Goal: Information Seeking & Learning: Compare options

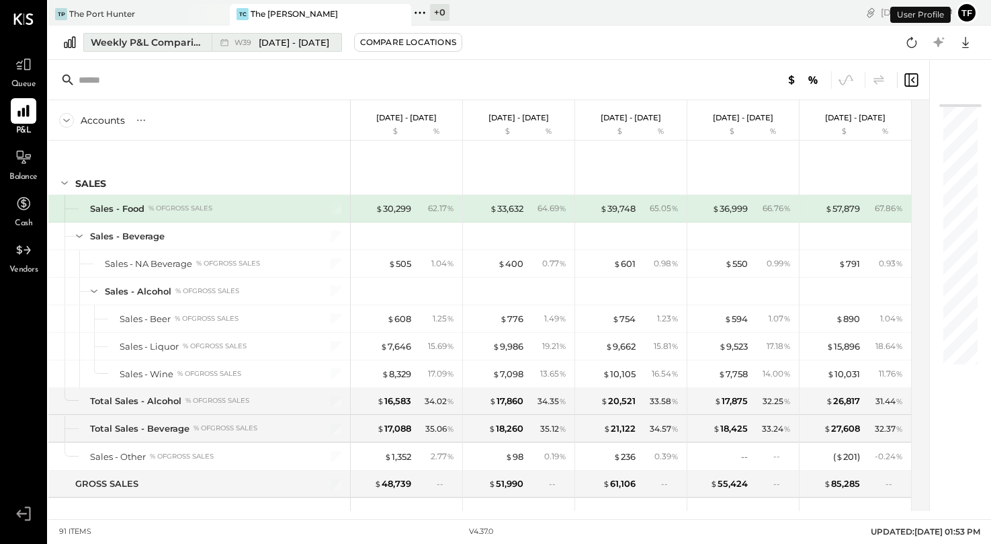
click at [300, 39] on span "[DATE] - [DATE]" at bounding box center [294, 42] width 71 height 13
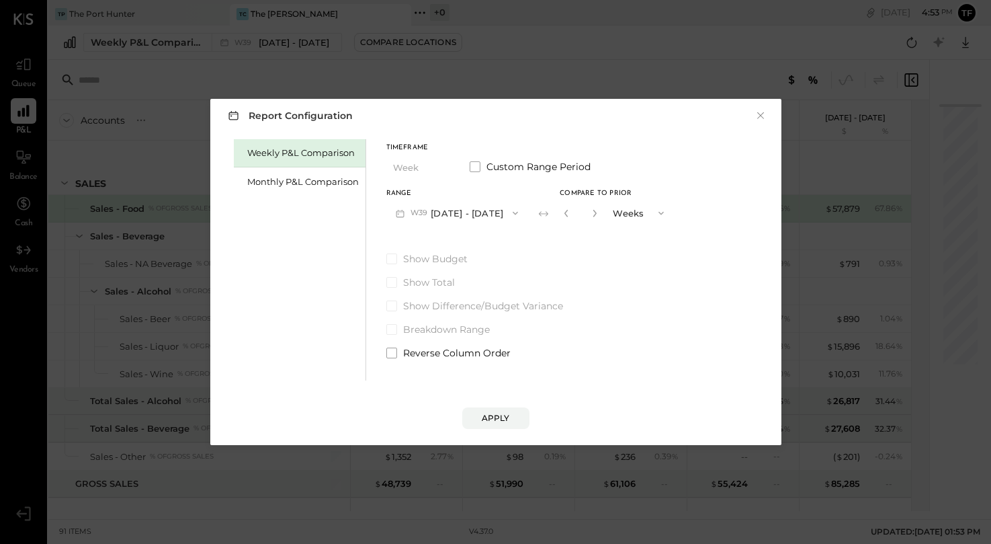
click at [515, 214] on icon "button" at bounding box center [515, 213] width 11 height 11
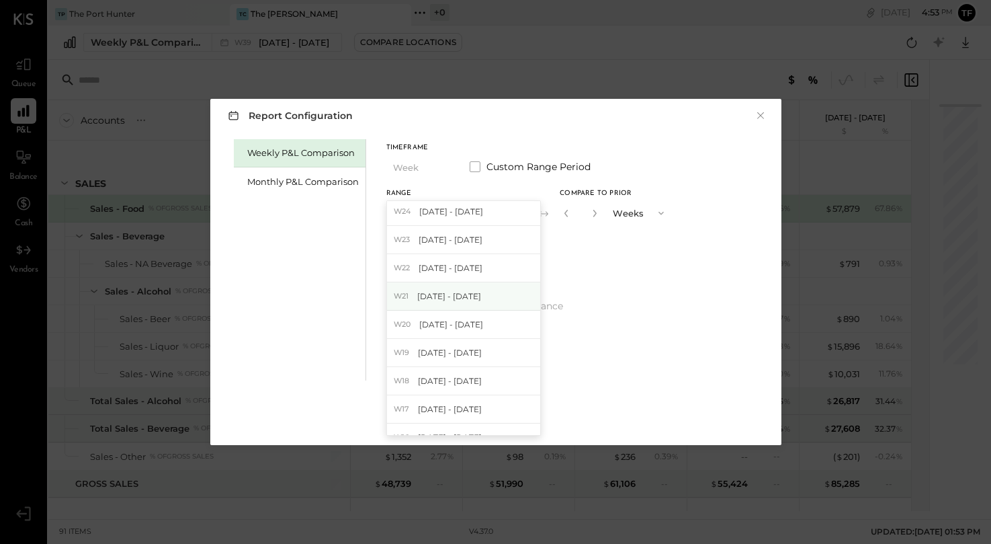
scroll to position [460, 0]
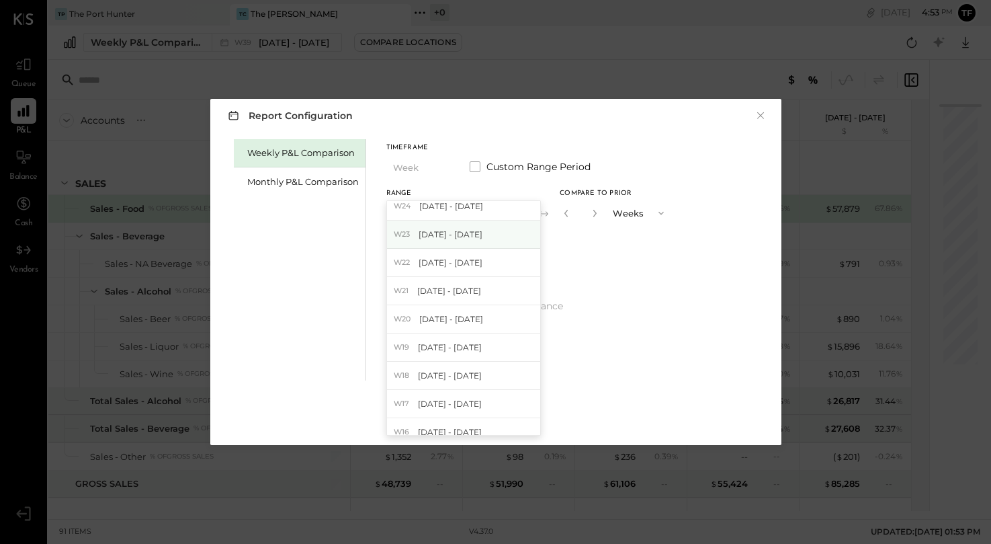
click at [455, 232] on span "[DATE] - [DATE]" at bounding box center [451, 233] width 64 height 11
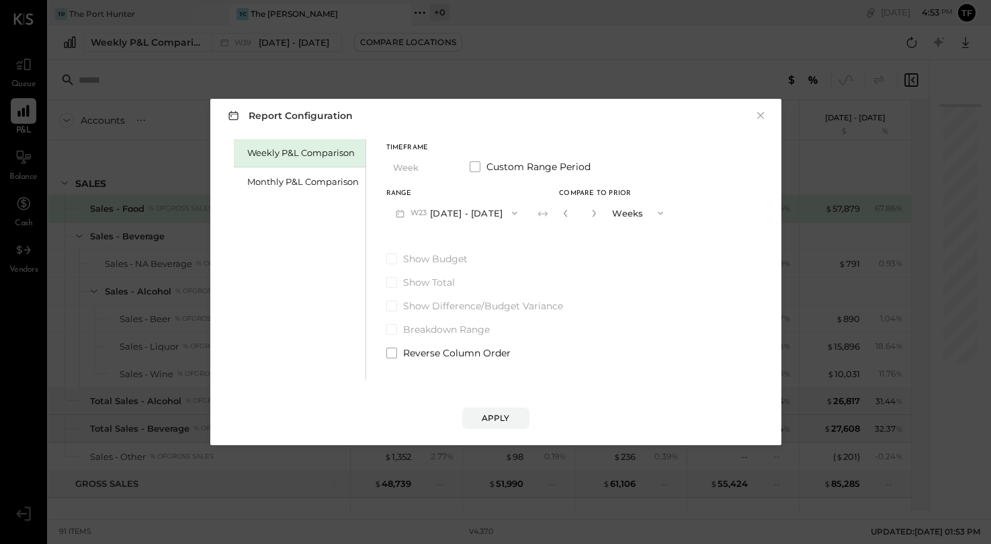
click at [589, 208] on button "button" at bounding box center [594, 213] width 11 height 15
type input "*"
click at [503, 425] on button "Apply" at bounding box center [495, 418] width 67 height 22
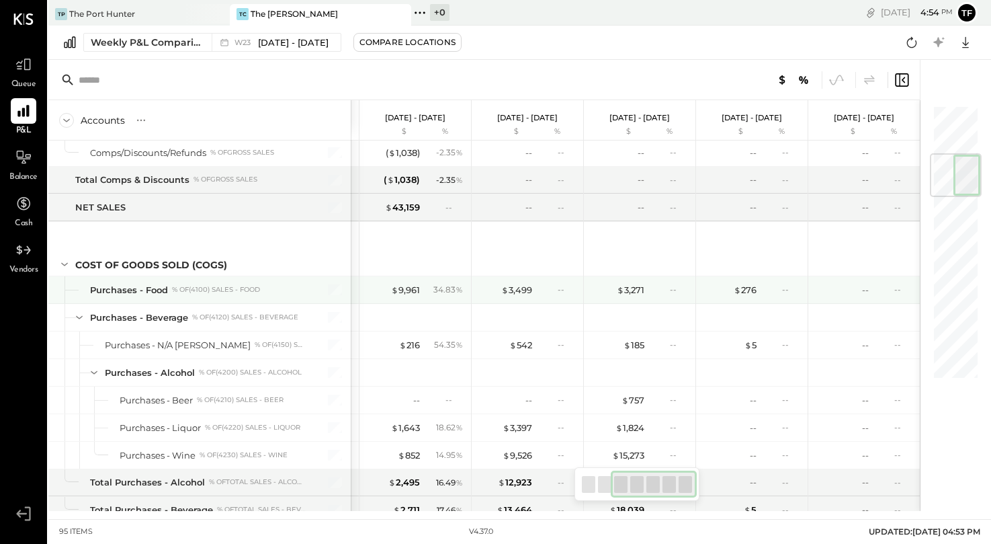
scroll to position [425, 0]
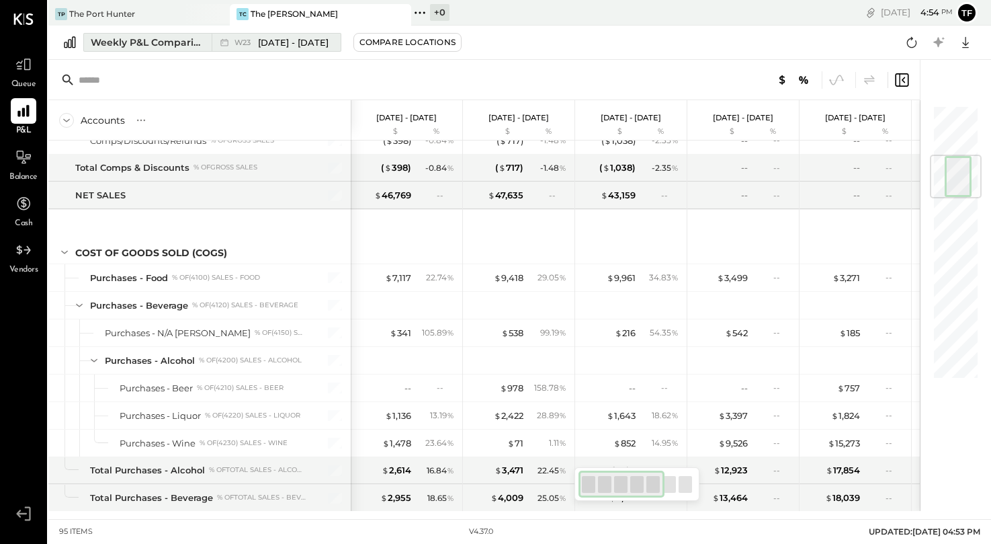
click at [290, 44] on span "[DATE] - [DATE]" at bounding box center [293, 42] width 71 height 13
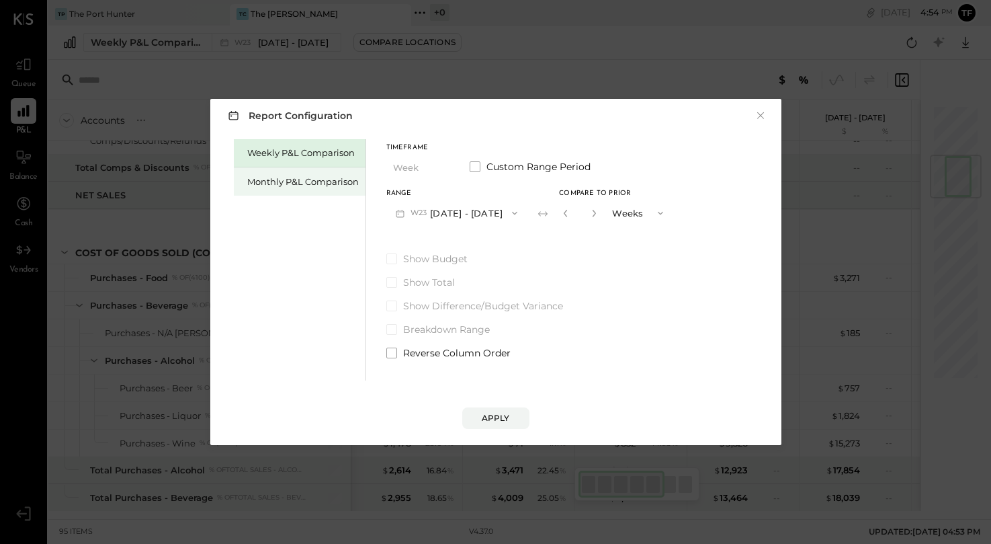
click at [324, 184] on div "Monthly P&L Comparison" at bounding box center [303, 181] width 112 height 13
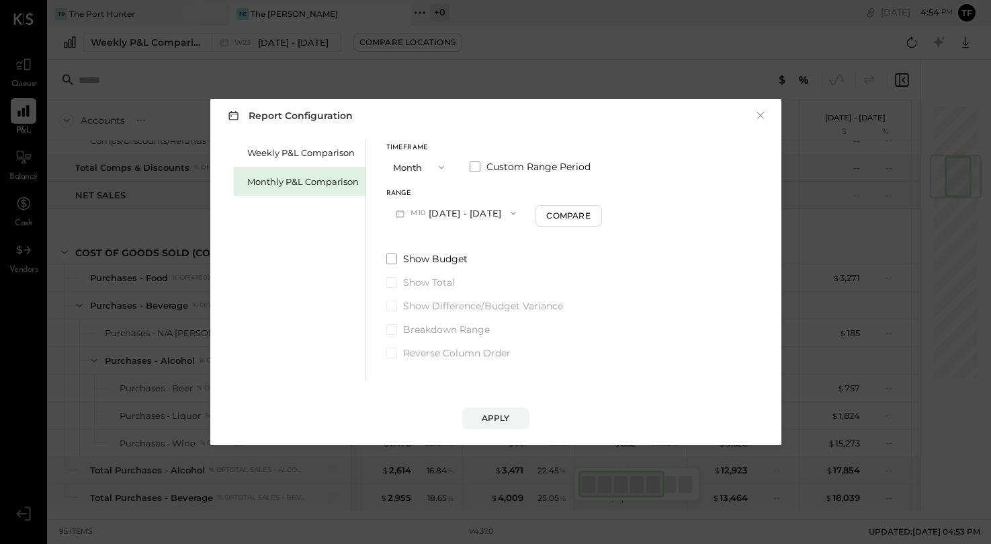
click at [425, 161] on button "Month" at bounding box center [419, 167] width 67 height 25
click at [441, 144] on div "Timeframe" at bounding box center [419, 147] width 67 height 7
click at [435, 165] on div "Month" at bounding box center [420, 167] width 66 height 24
click at [462, 210] on button "M10 [DATE] - [DATE]" at bounding box center [456, 212] width 140 height 25
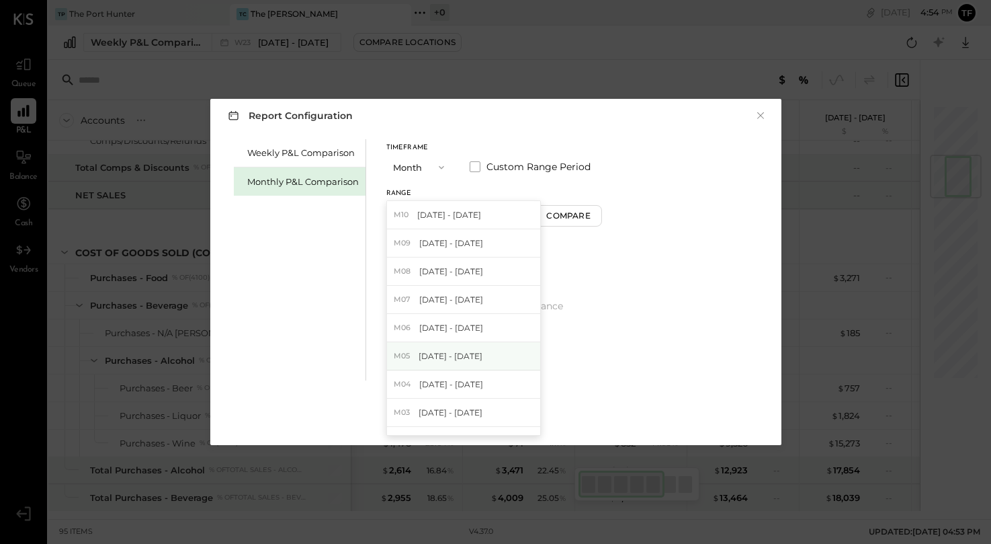
click at [480, 353] on div "M05 [DATE] - [DATE]" at bounding box center [463, 356] width 153 height 28
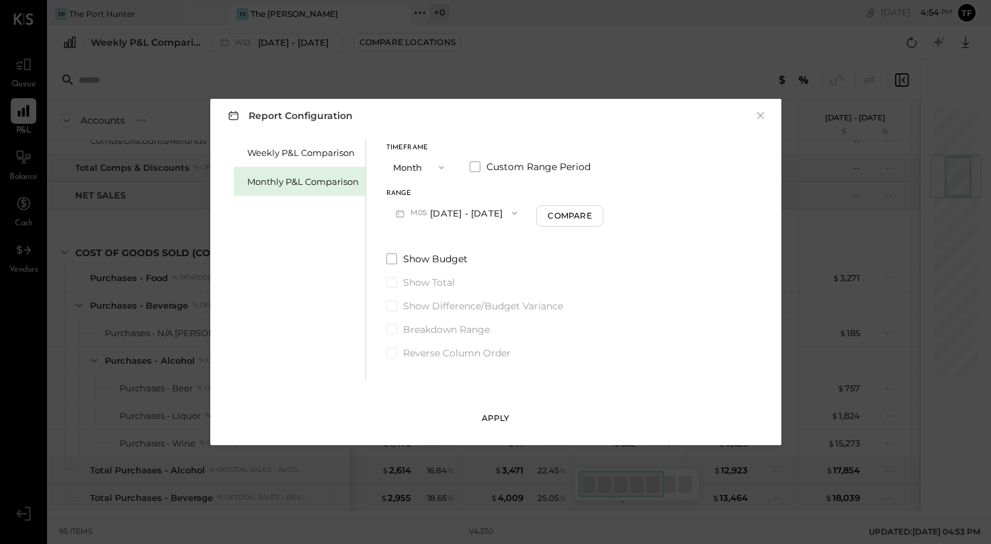
click at [499, 417] on div "Apply" at bounding box center [496, 417] width 28 height 11
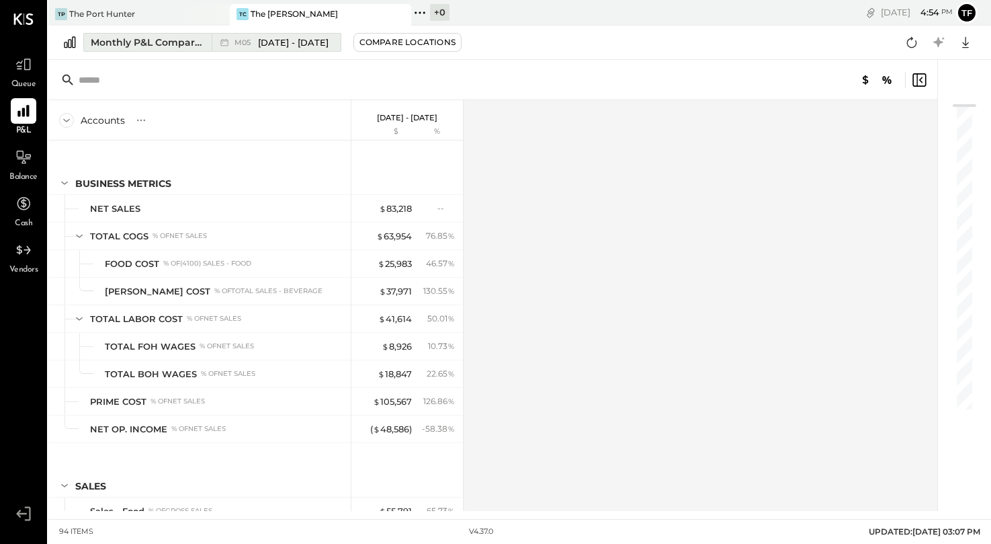
click at [281, 40] on span "[DATE] - [DATE]" at bounding box center [293, 42] width 71 height 13
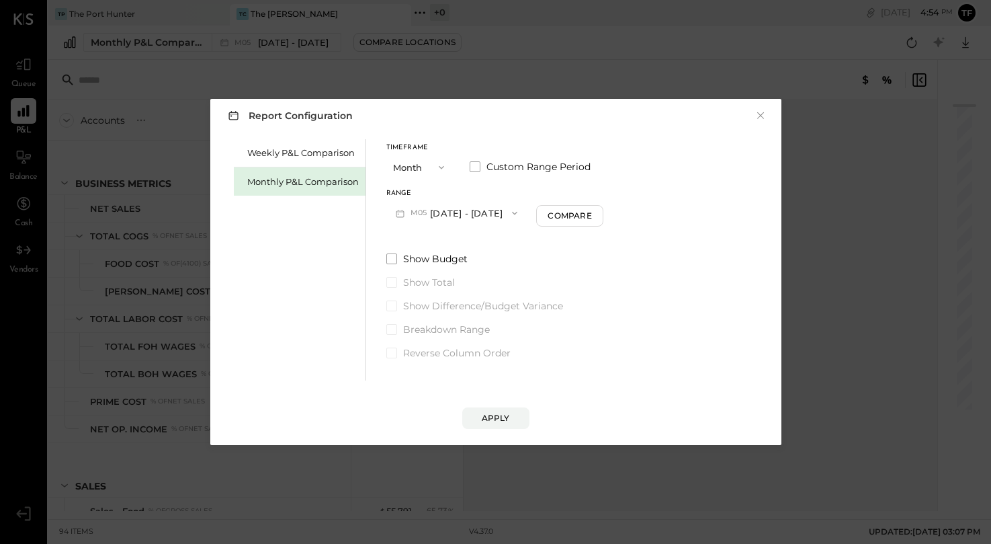
click at [436, 165] on icon "button" at bounding box center [441, 167] width 11 height 11
click at [492, 202] on button "M05 [DATE] - [DATE]" at bounding box center [456, 212] width 141 height 25
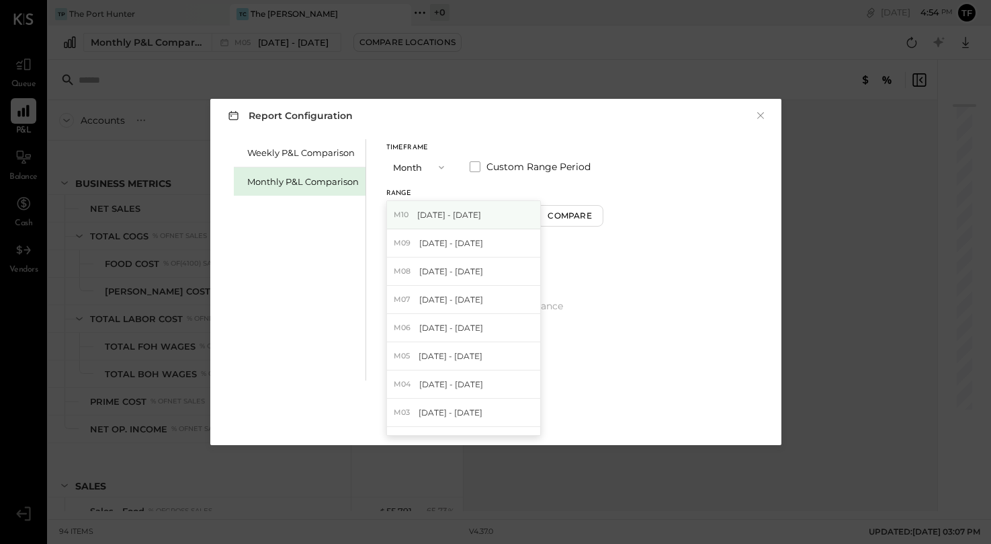
click at [503, 222] on div "M10 [DATE] - [DATE]" at bounding box center [463, 215] width 153 height 28
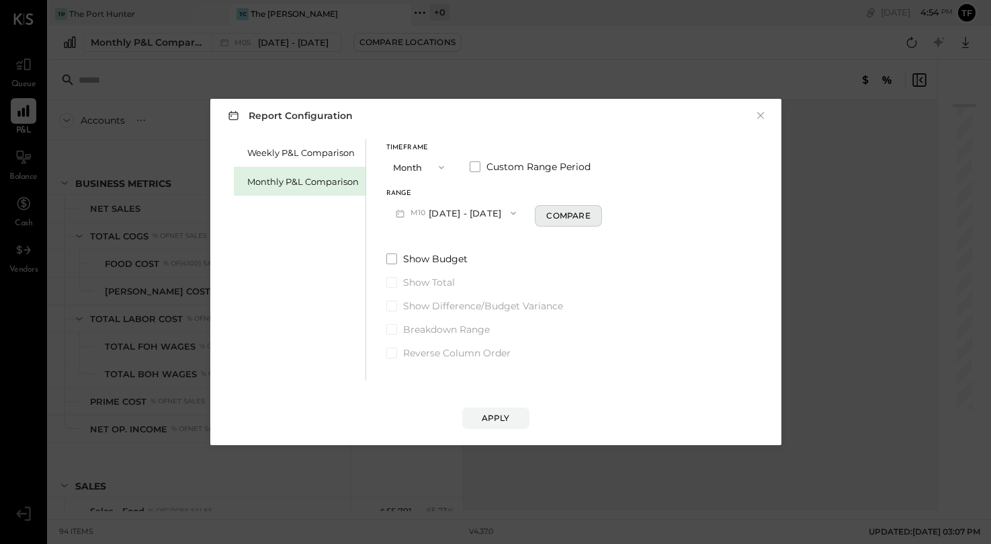
click at [566, 217] on div "Compare" at bounding box center [568, 215] width 44 height 11
click at [654, 214] on icon "button" at bounding box center [659, 213] width 11 height 11
click at [663, 165] on div "Weekly P&L Comparison Monthly P&L Comparison Timeframe Month Custom Range Perio…" at bounding box center [496, 258] width 544 height 245
click at [587, 208] on button "button" at bounding box center [592, 213] width 11 height 15
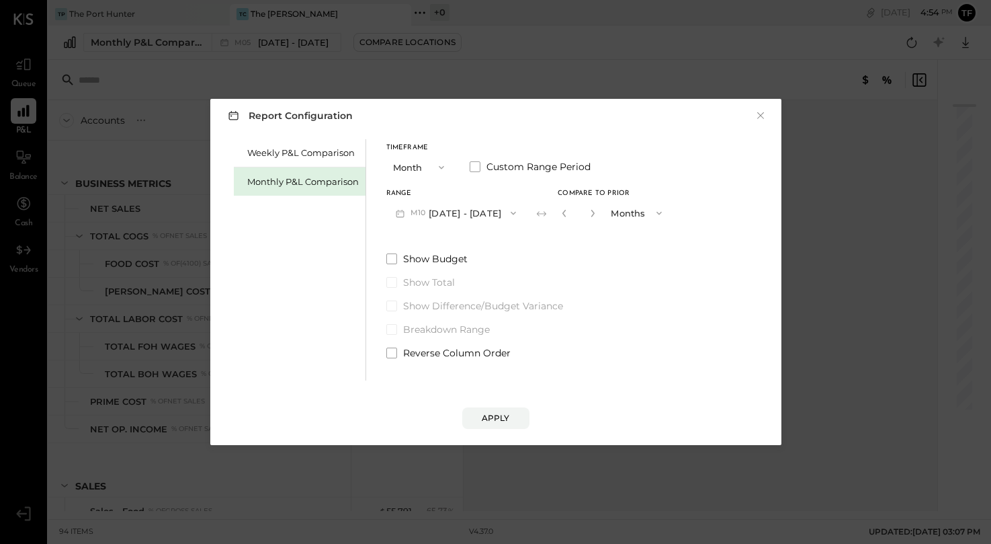
click at [587, 208] on button "button" at bounding box center [592, 213] width 11 height 15
type input "*"
click at [515, 416] on button "Apply" at bounding box center [495, 418] width 67 height 22
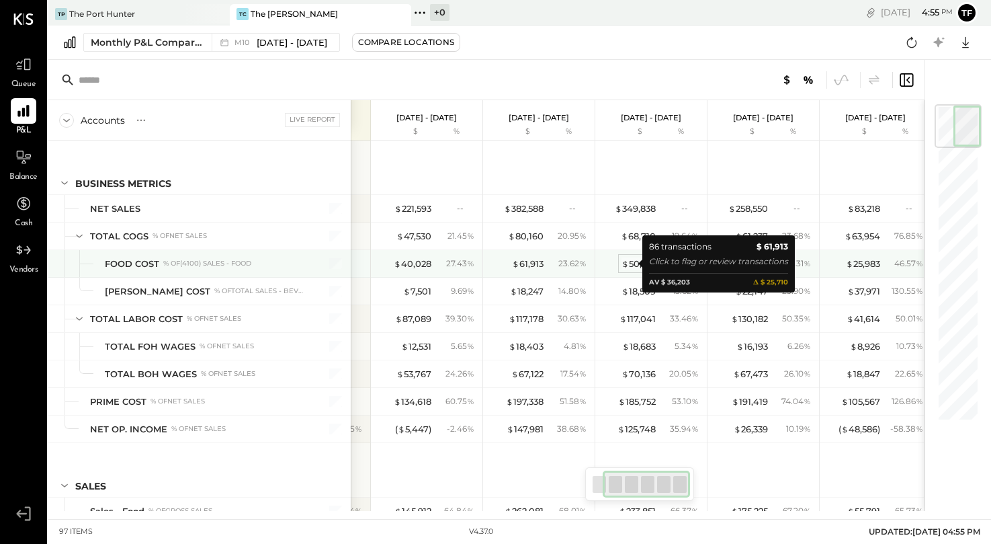
scroll to position [0, 99]
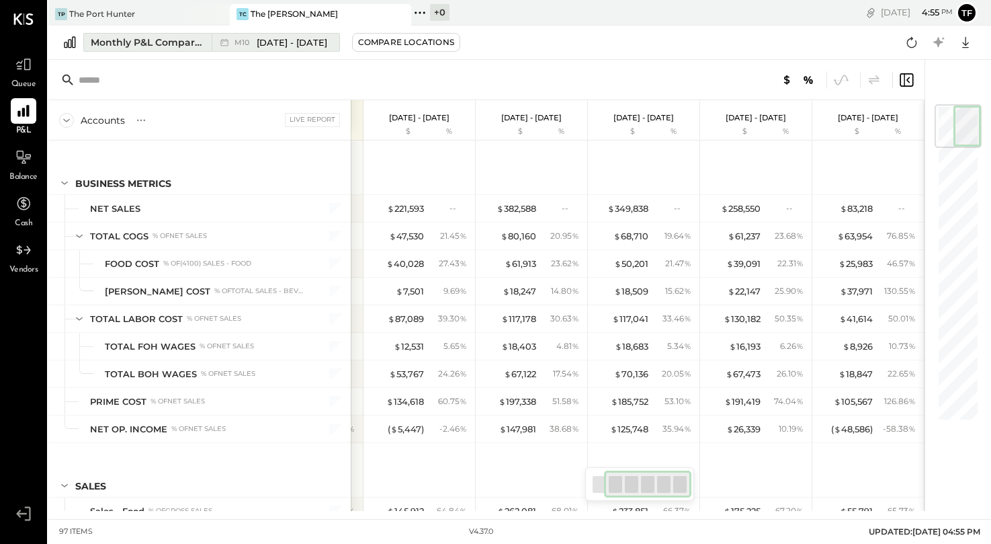
click at [179, 38] on div "Monthly P&L Comparison" at bounding box center [147, 42] width 113 height 13
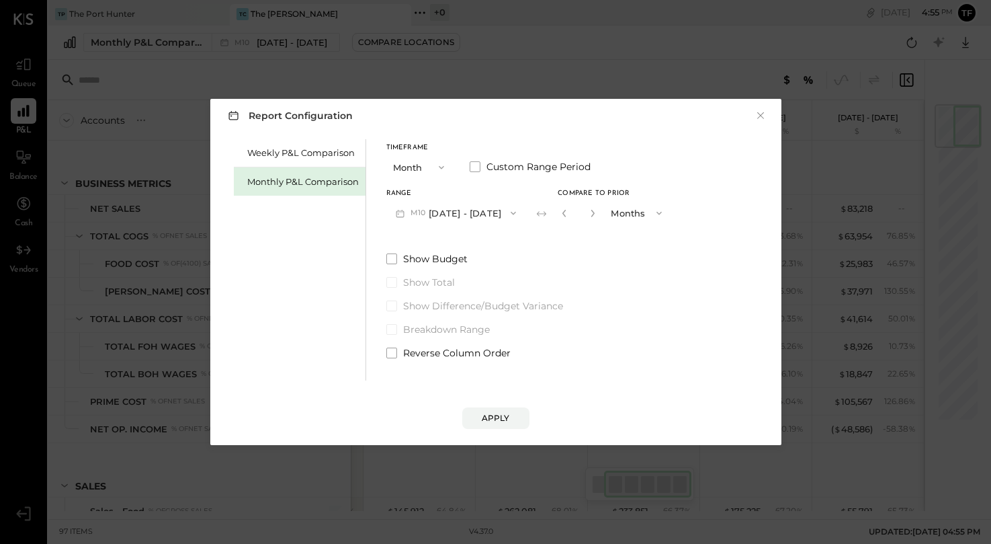
click at [487, 87] on div "Report Configuration × Weekly P&L Comparison Monthly P&L Comparison Timeframe M…" at bounding box center [496, 271] width 598 height 373
click at [132, 21] on div "Report Configuration × Weekly P&L Comparison Monthly P&L Comparison Timeframe M…" at bounding box center [495, 272] width 991 height 544
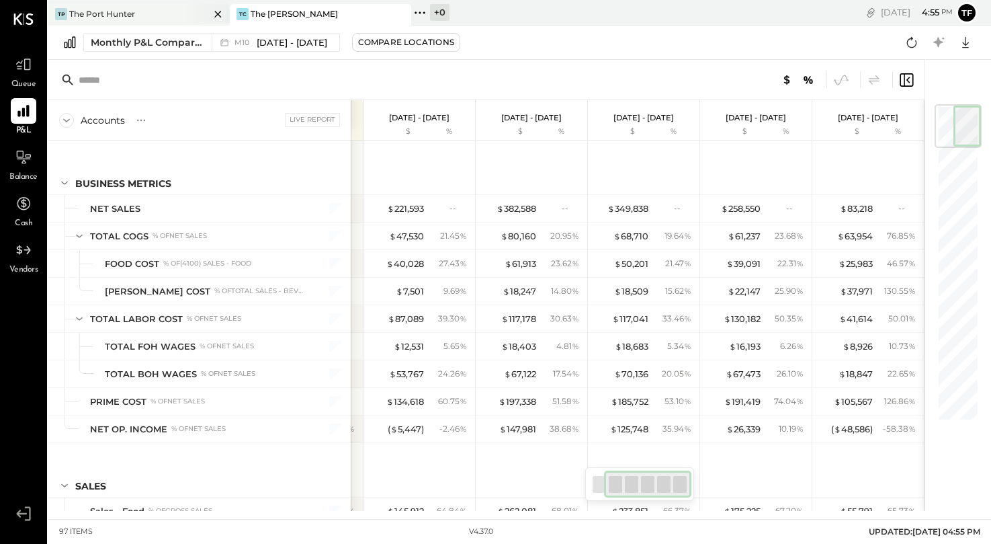
click at [175, 17] on div "TP The Port Hunter" at bounding box center [128, 14] width 161 height 12
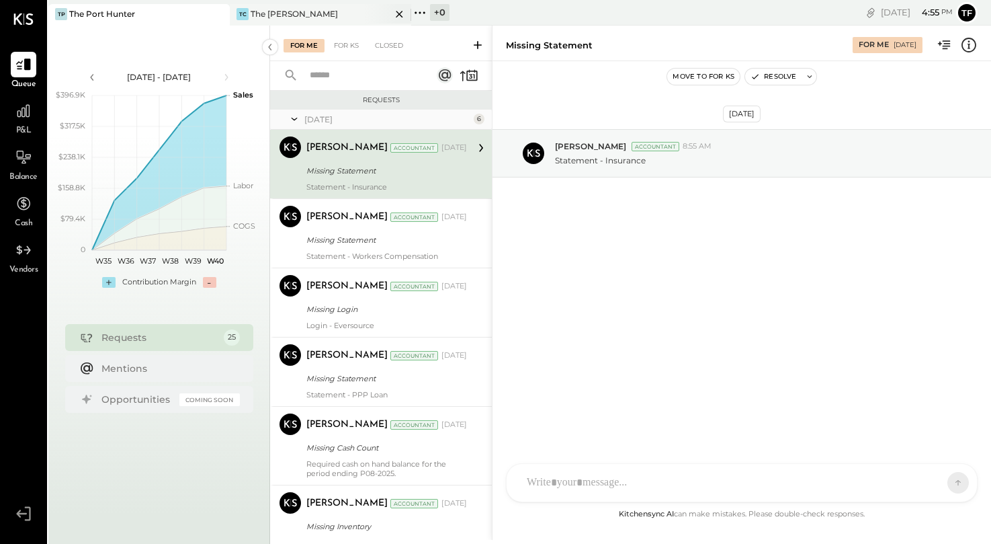
click at [291, 17] on div "The [PERSON_NAME]" at bounding box center [294, 13] width 87 height 11
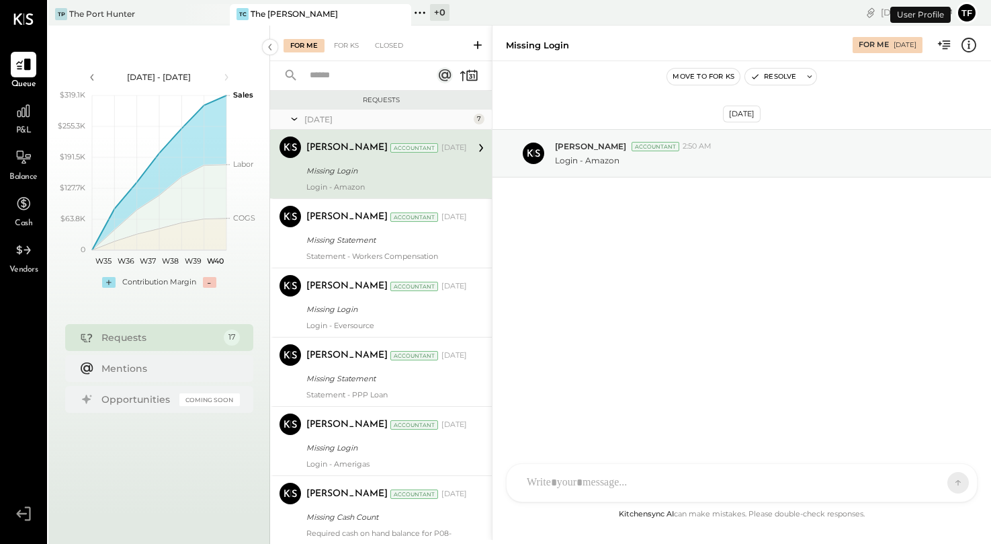
click at [40, 115] on div "P&L" at bounding box center [23, 117] width 39 height 39
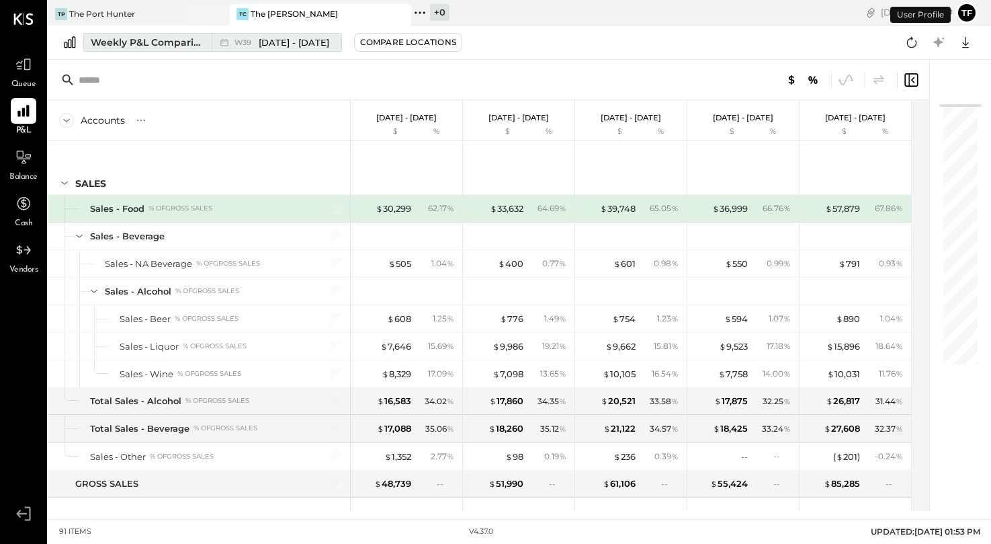
click at [278, 42] on span "[DATE] - [DATE]" at bounding box center [294, 42] width 71 height 13
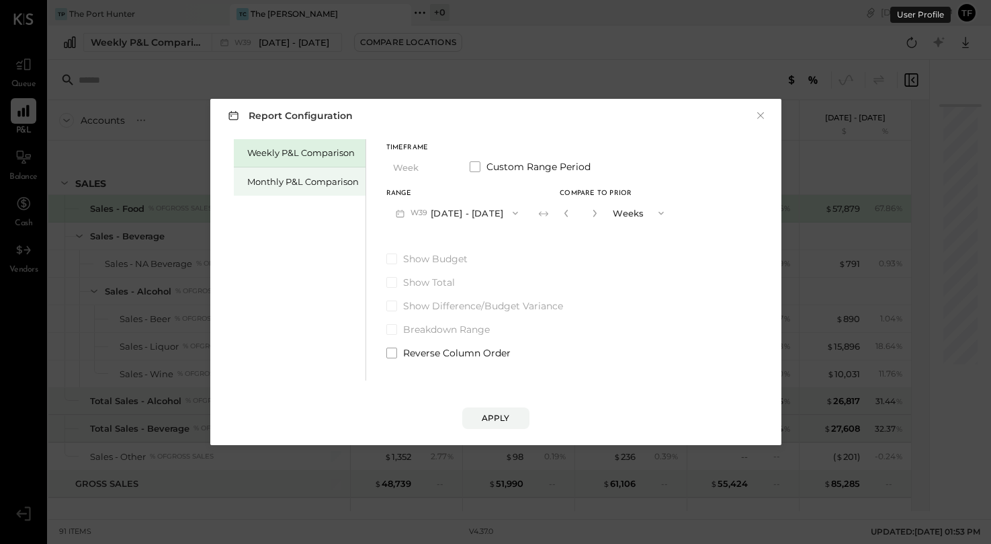
click at [319, 192] on div "Monthly P&L Comparison" at bounding box center [300, 181] width 132 height 28
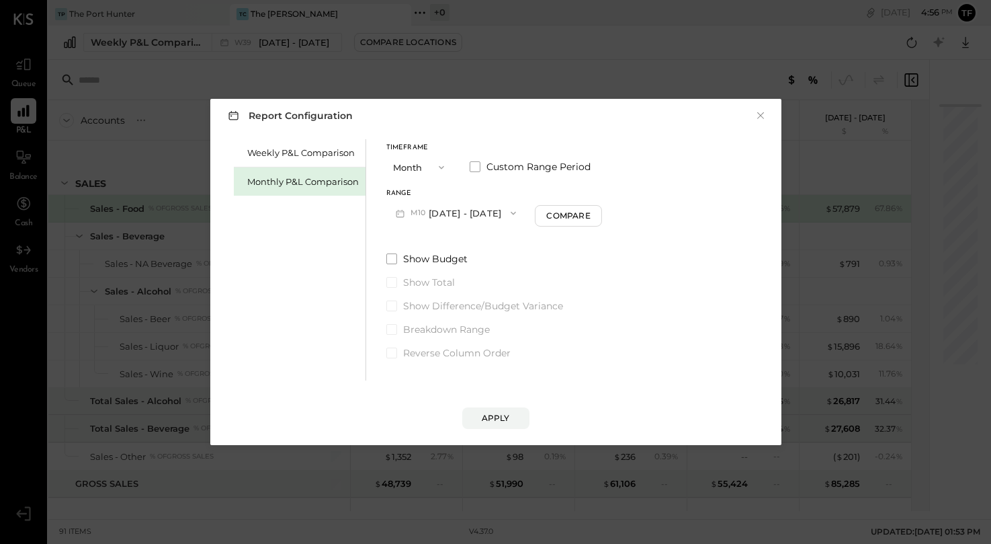
click at [434, 165] on span "button" at bounding box center [437, 167] width 17 height 11
click at [438, 212] on div "YTD" at bounding box center [420, 215] width 66 height 24
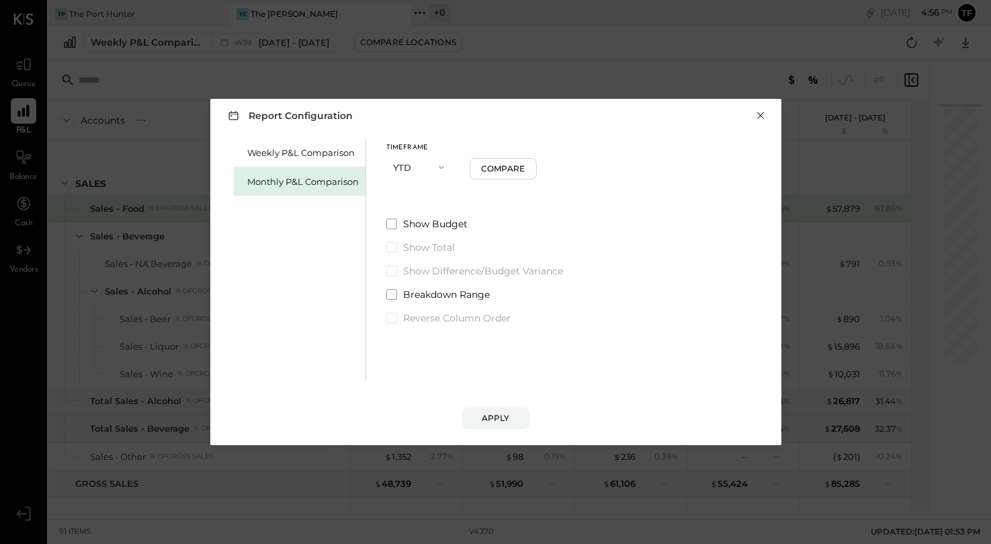
click at [756, 114] on button "×" at bounding box center [761, 115] width 12 height 13
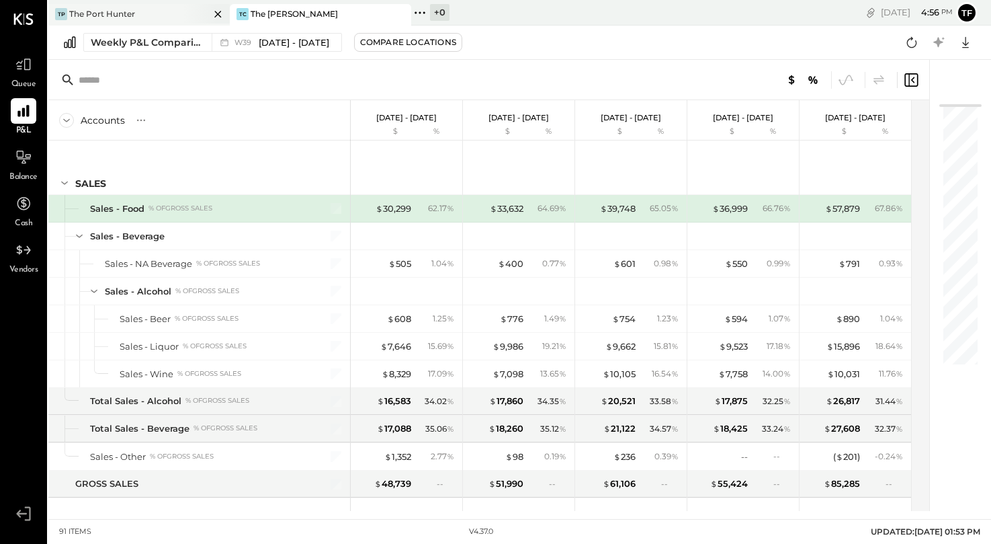
click at [146, 12] on div "TP The Port Hunter" at bounding box center [128, 14] width 161 height 12
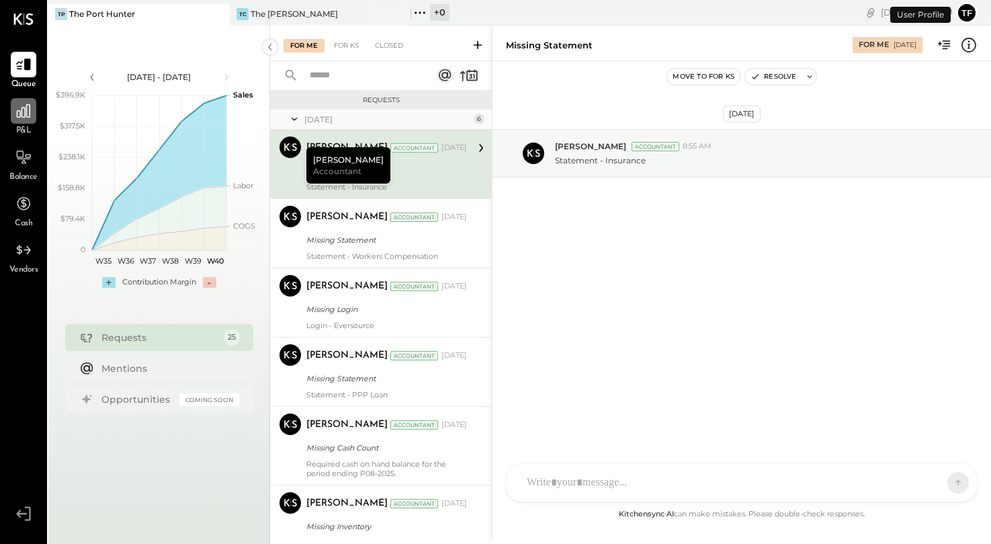
click at [20, 116] on icon at bounding box center [23, 110] width 13 height 13
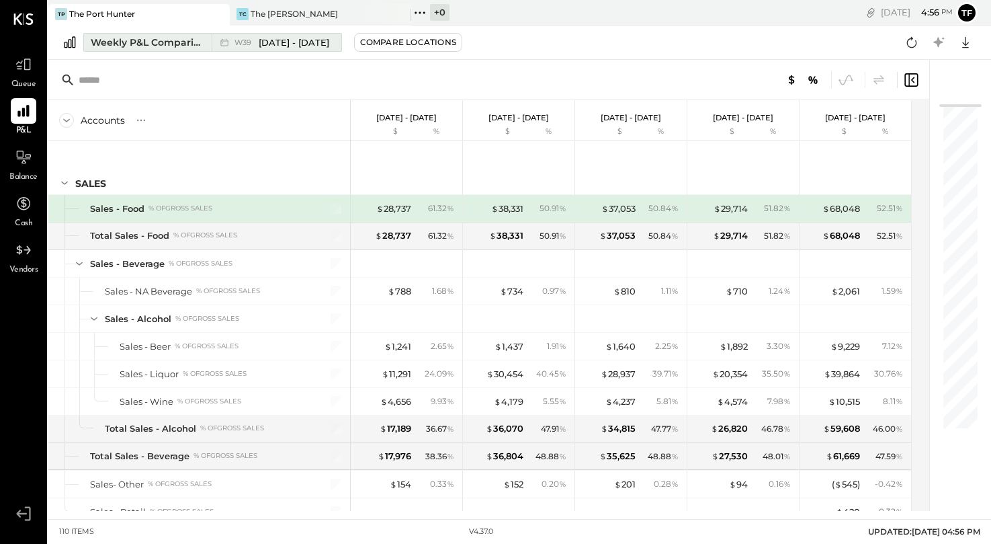
click at [274, 44] on span "[DATE] - [DATE]" at bounding box center [294, 42] width 71 height 13
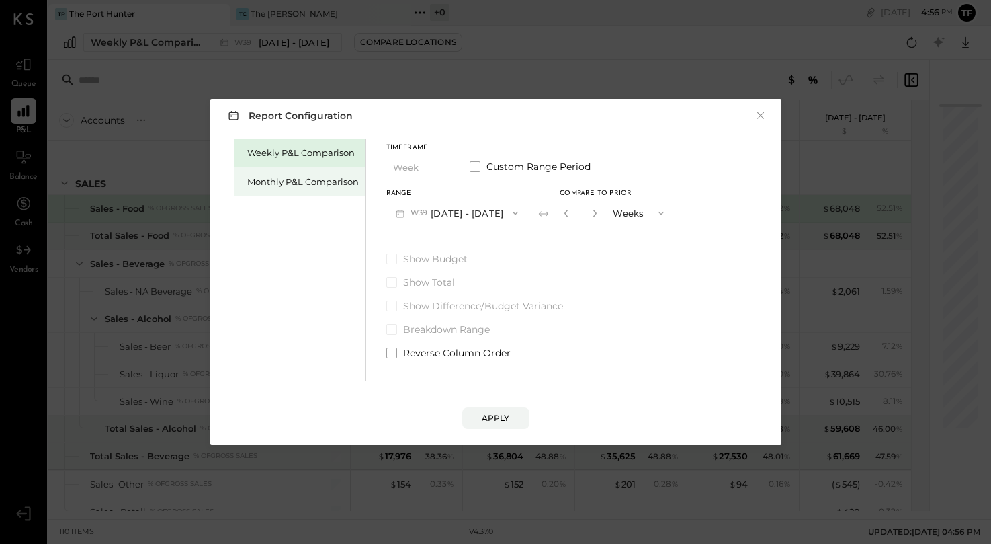
click at [314, 186] on div "Monthly P&L Comparison" at bounding box center [303, 181] width 112 height 13
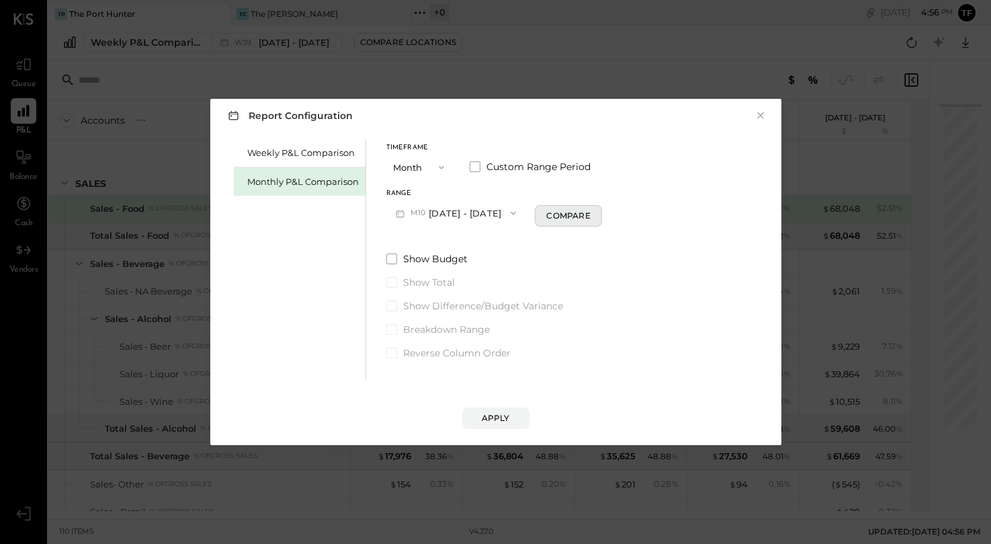
click at [580, 217] on div "Compare" at bounding box center [568, 215] width 44 height 11
click at [589, 214] on icon "button" at bounding box center [593, 213] width 8 height 8
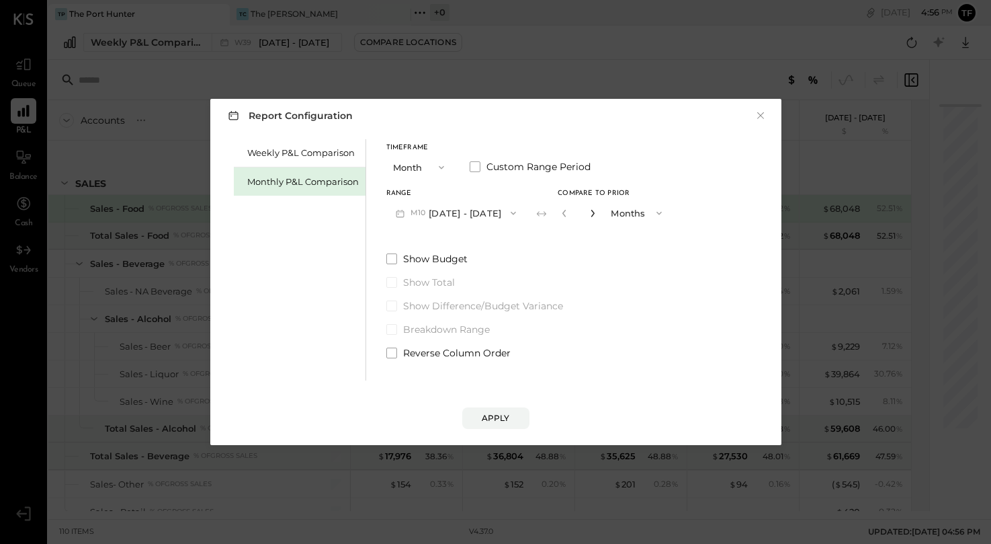
click at [589, 214] on icon "button" at bounding box center [593, 213] width 8 height 8
click at [560, 214] on icon "button" at bounding box center [564, 213] width 8 height 8
click at [579, 214] on input "*" at bounding box center [578, 213] width 17 height 22
click at [589, 216] on icon "button" at bounding box center [593, 213] width 8 height 8
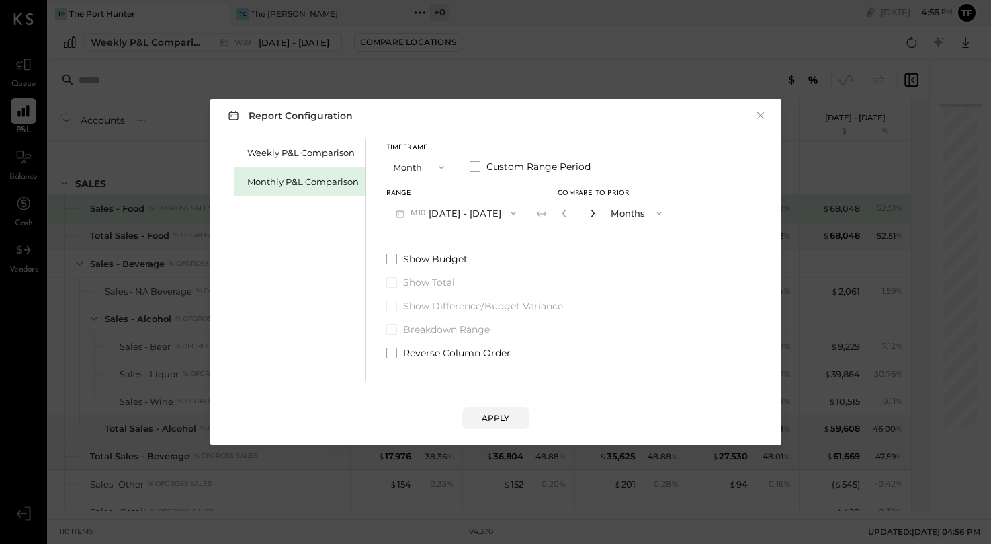
type input "*"
click at [498, 419] on div "Apply" at bounding box center [496, 417] width 28 height 11
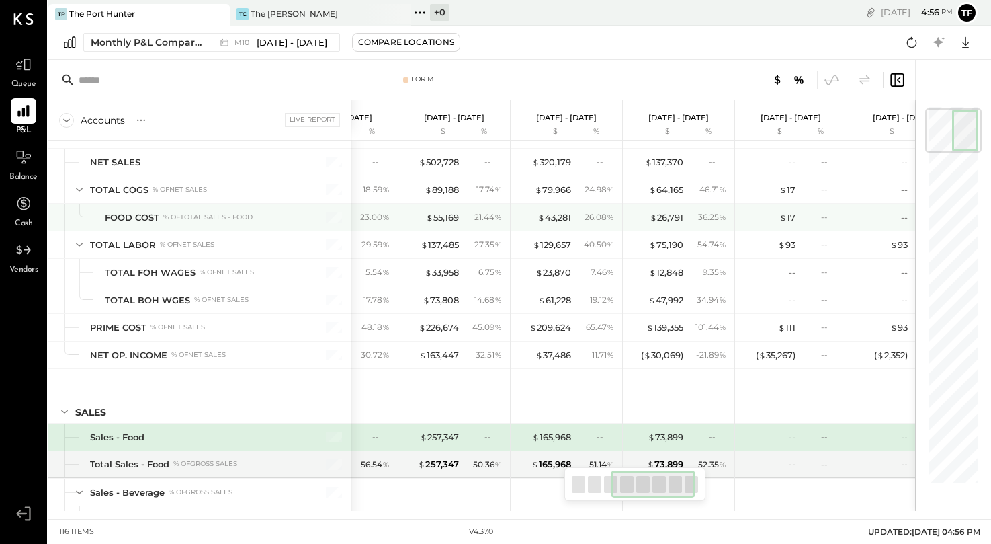
scroll to position [0, 271]
